Goal: Information Seeking & Learning: Learn about a topic

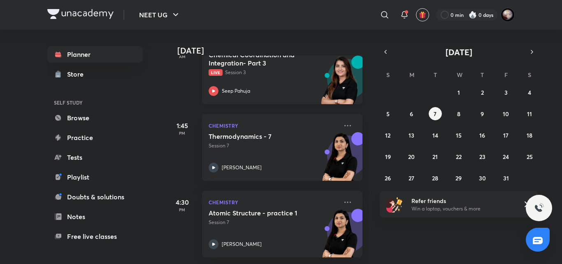
scroll to position [0, 8]
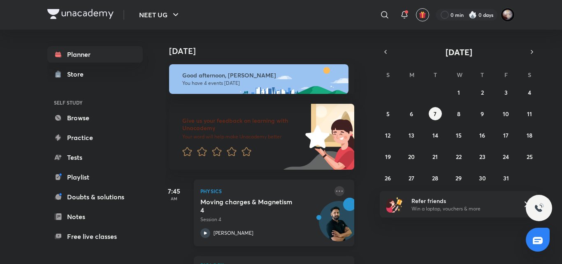
click at [335, 190] on icon at bounding box center [340, 191] width 10 height 10
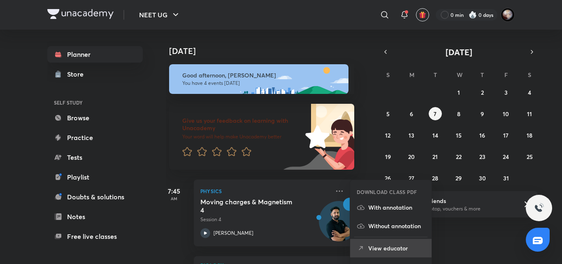
click at [384, 248] on p "View educator" at bounding box center [396, 248] width 57 height 9
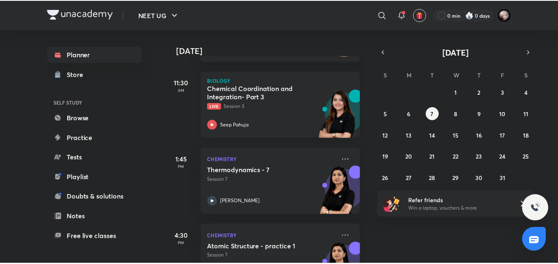
scroll to position [185, 0]
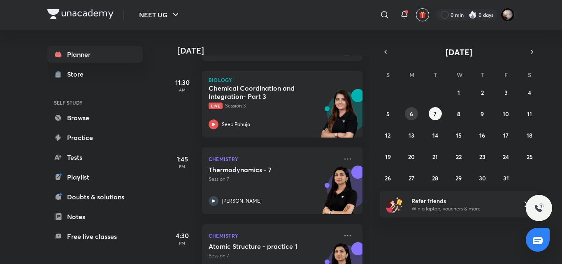
click at [414, 115] on button "6" at bounding box center [411, 113] width 13 height 13
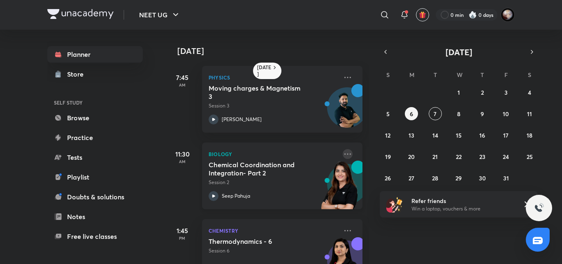
click at [345, 154] on icon at bounding box center [348, 154] width 10 height 10
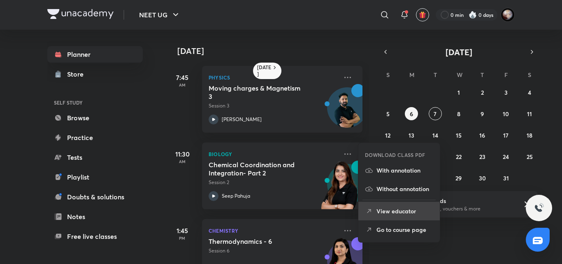
click at [402, 214] on p "View educator" at bounding box center [405, 211] width 57 height 9
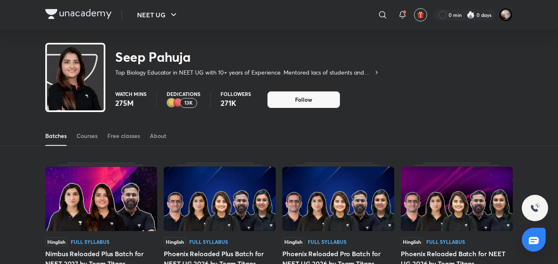
click at [87, 133] on div "Courses" at bounding box center [87, 136] width 21 height 8
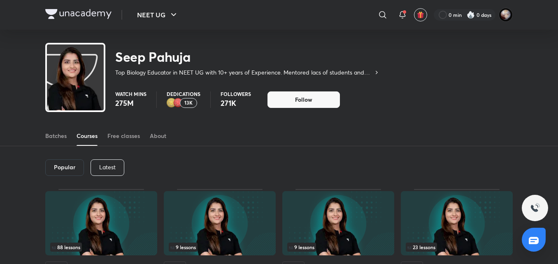
click at [113, 167] on p "Latest" at bounding box center [107, 167] width 16 height 7
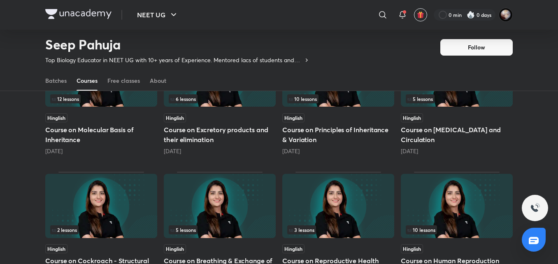
scroll to position [258, 0]
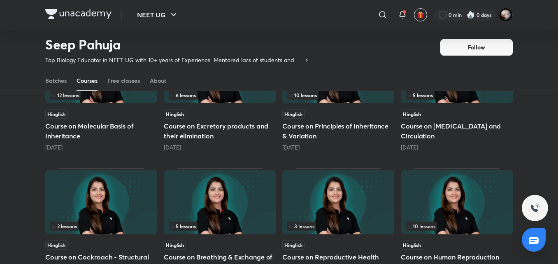
click at [328, 246] on div "Hinglish" at bounding box center [338, 244] width 112 height 9
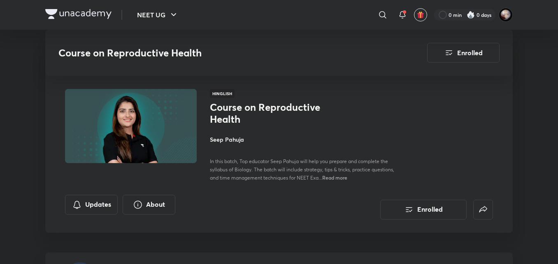
scroll to position [258, 0]
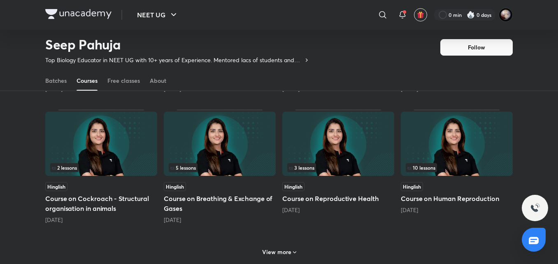
scroll to position [316, 0]
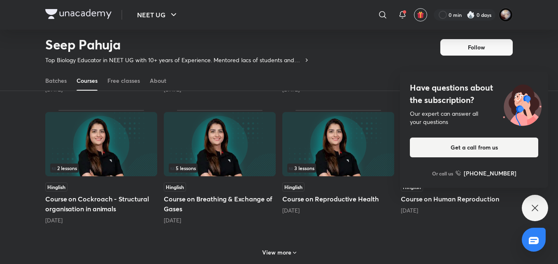
click at [317, 193] on div "Hinglish Course on Reproductive Health 2 months ago" at bounding box center [338, 198] width 112 height 32
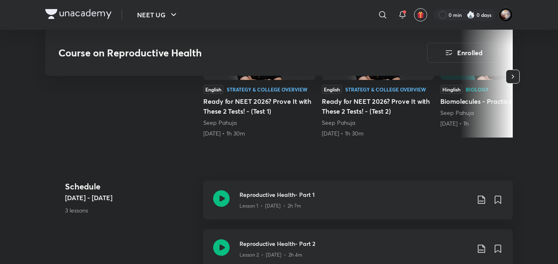
scroll to position [293, 0]
click at [218, 198] on icon at bounding box center [221, 197] width 16 height 16
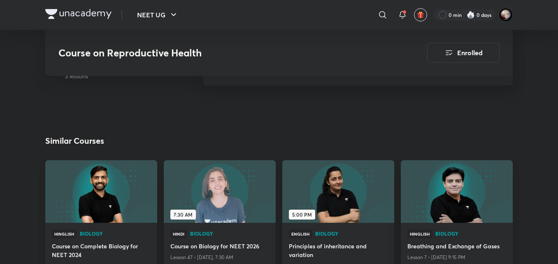
scroll to position [524, 0]
